Goal: Find specific page/section: Find specific page/section

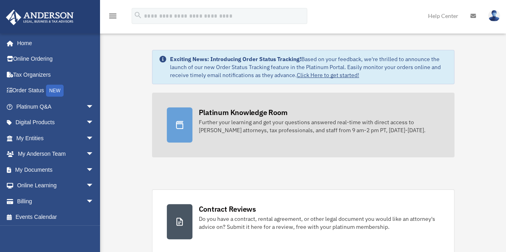
click at [271, 136] on link "Platinum Knowledge Room Further your learning and get your questions answered r…" at bounding box center [303, 125] width 302 height 65
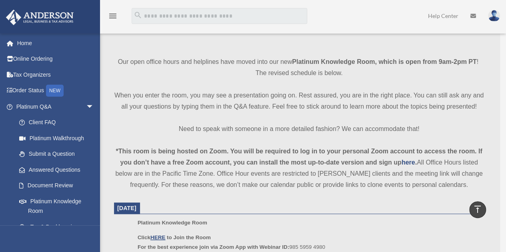
scroll to position [274, 0]
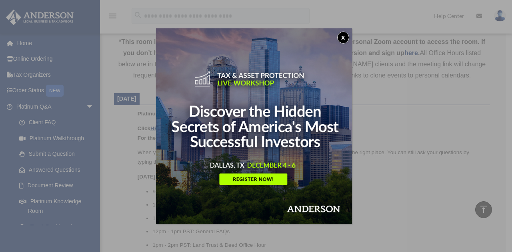
click at [346, 42] on button "x" at bounding box center [343, 38] width 12 height 12
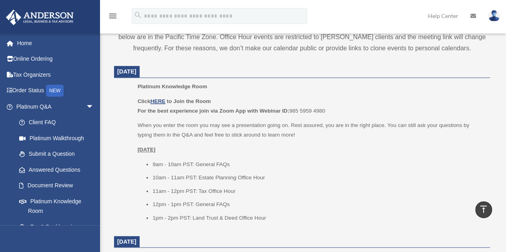
scroll to position [301, 0]
click at [161, 101] on u "HERE" at bounding box center [157, 102] width 15 height 6
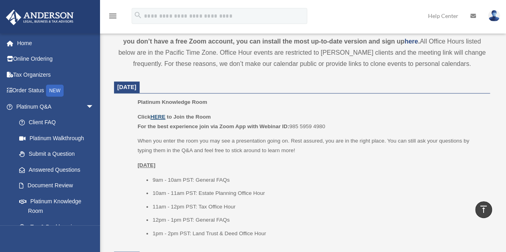
scroll to position [285, 0]
